Goal: Task Accomplishment & Management: Manage account settings

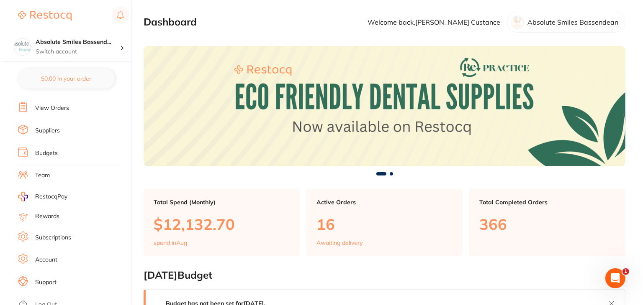
scroll to position [84, 0]
click at [43, 300] on link "Log Out" at bounding box center [45, 304] width 22 height 8
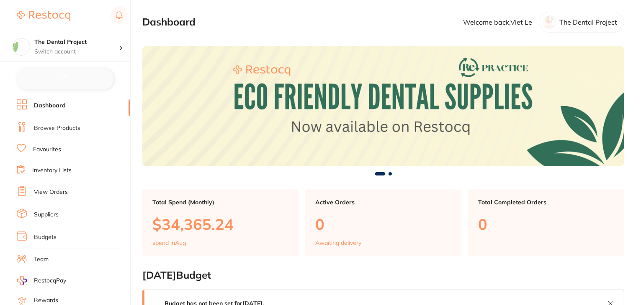
checkbox input "false"
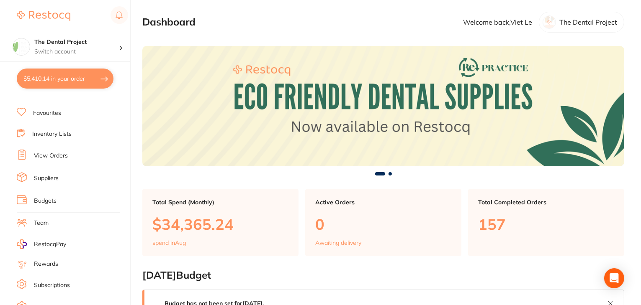
scroll to position [84, 0]
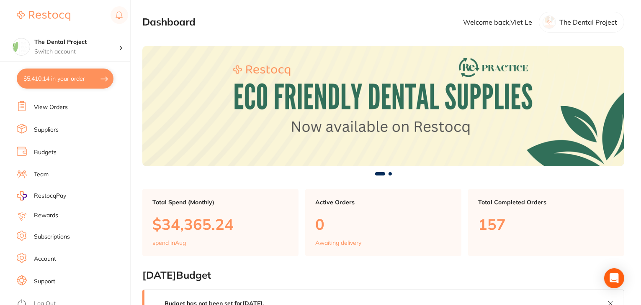
click at [49, 300] on link "Log Out" at bounding box center [45, 304] width 22 height 8
